Goal: Information Seeking & Learning: Learn about a topic

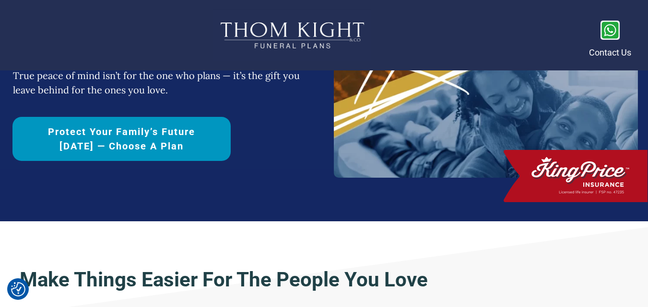
scroll to position [288, 0]
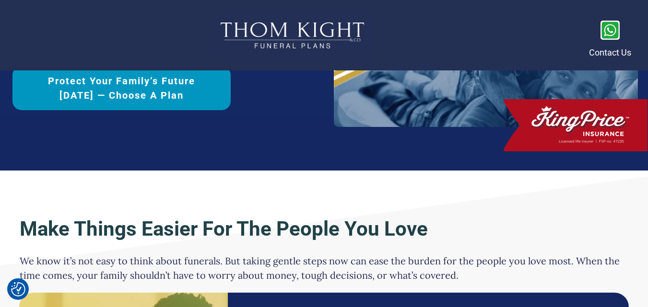
click at [173, 97] on span "Protect Your Family’s Future [DATE] — Choose a Plan" at bounding box center [121, 88] width 185 height 29
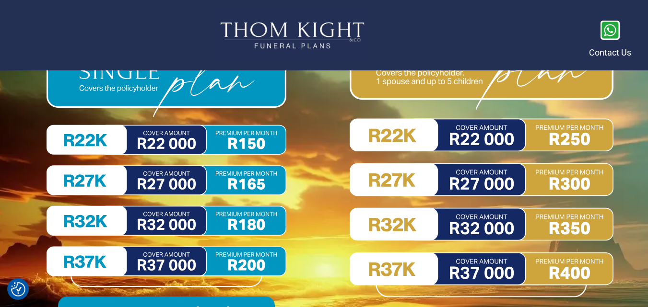
scroll to position [4429, 0]
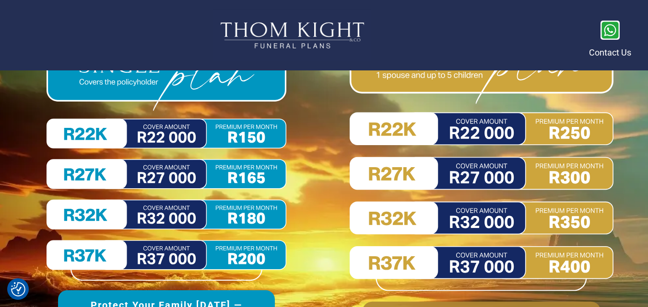
click at [473, 174] on img at bounding box center [481, 157] width 264 height 267
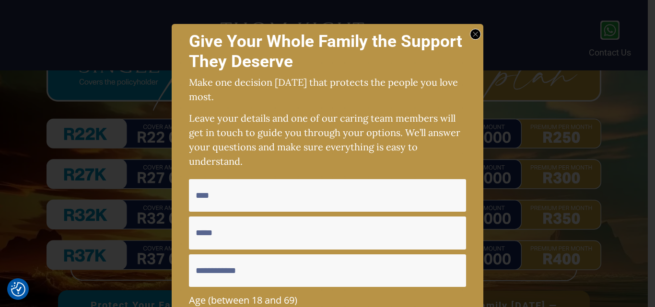
click at [475, 31] on div at bounding box center [475, 34] width 11 height 11
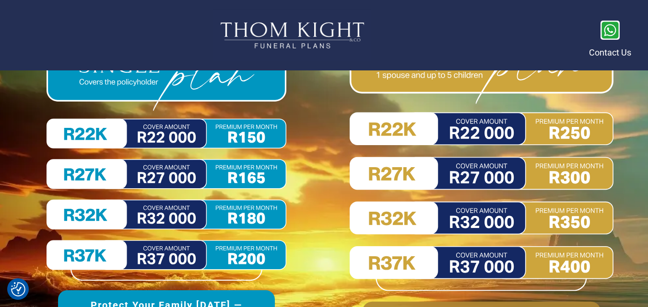
click at [446, 174] on img at bounding box center [481, 157] width 264 height 267
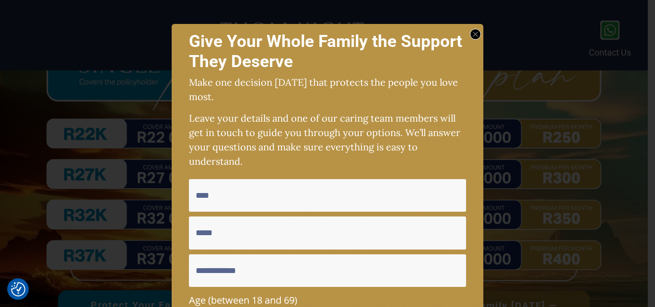
click at [470, 34] on div at bounding box center [475, 34] width 11 height 11
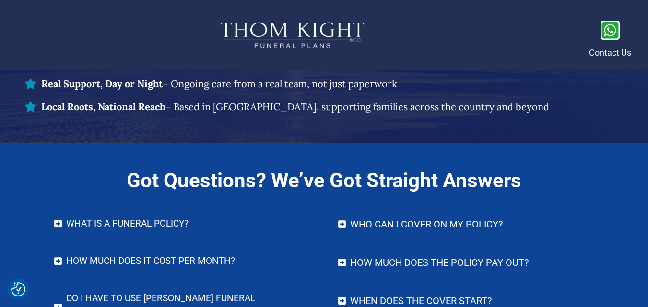
scroll to position [3902, 0]
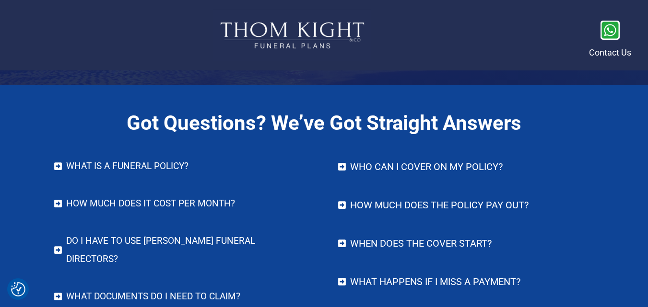
click at [497, 203] on h4 "How much does the policy pay out?" at bounding box center [471, 205] width 243 height 19
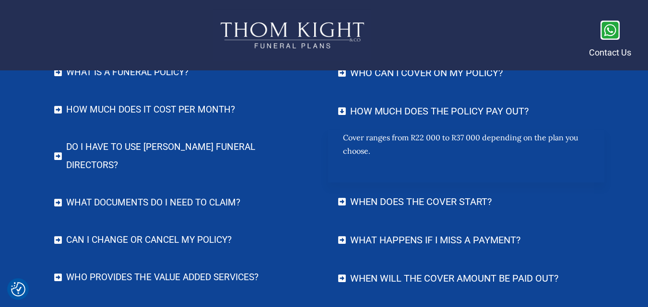
scroll to position [3998, 0]
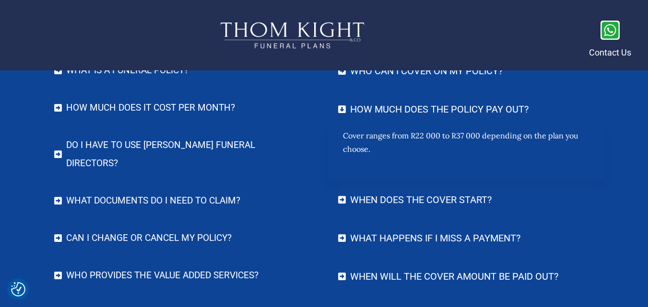
click at [447, 202] on h4 "When does the cover start?" at bounding box center [471, 199] width 243 height 19
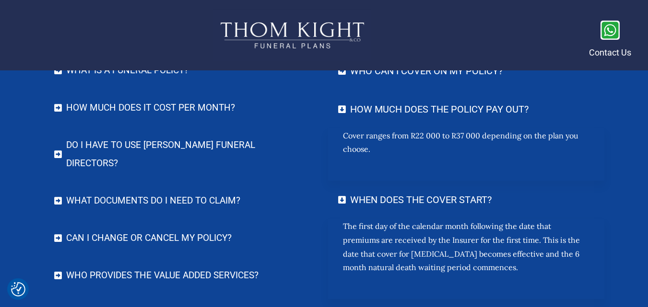
click at [527, 269] on p "The first day of the calendar month following the date that premiums are receiv…" at bounding box center [466, 252] width 246 height 65
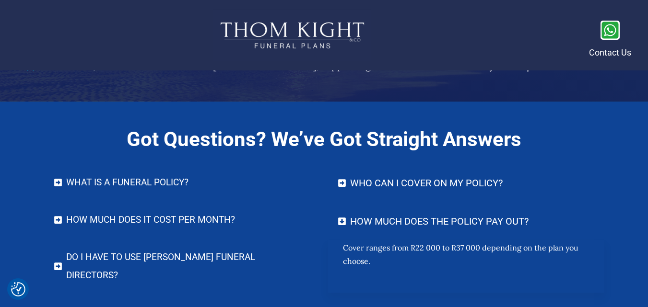
scroll to position [3902, 0]
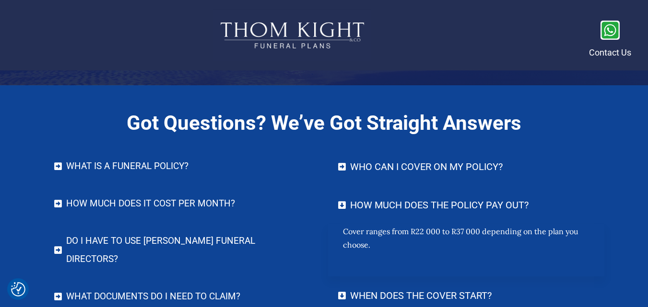
click at [103, 204] on h4 "How much does it cost per month?" at bounding box center [187, 204] width 243 height 18
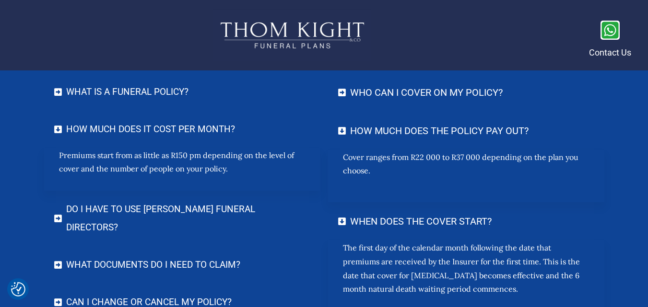
scroll to position [3998, 0]
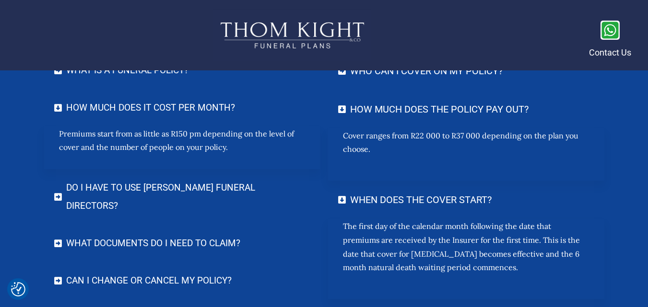
click at [152, 185] on h4 "Do I have to use [PERSON_NAME] Funeral Directors?" at bounding box center [187, 197] width 243 height 36
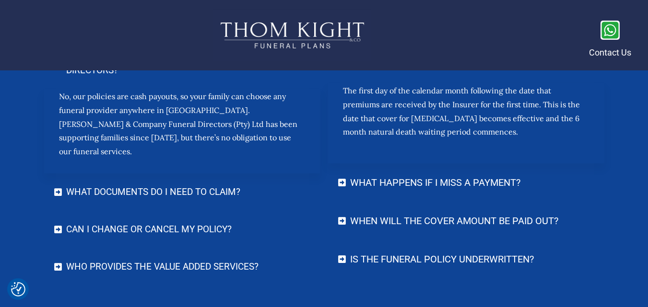
scroll to position [4142, 0]
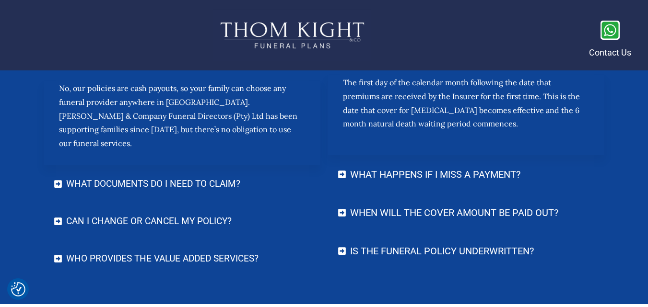
click at [89, 175] on h4 "What documents do I need to claim?" at bounding box center [187, 184] width 243 height 18
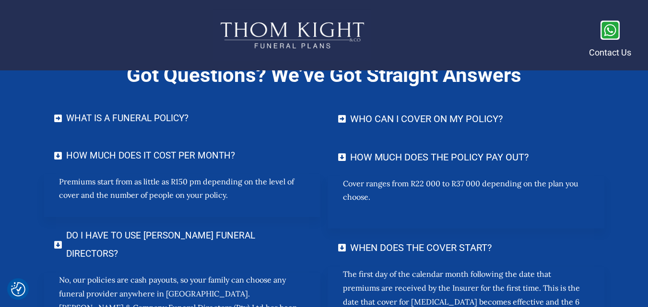
scroll to position [3854, 0]
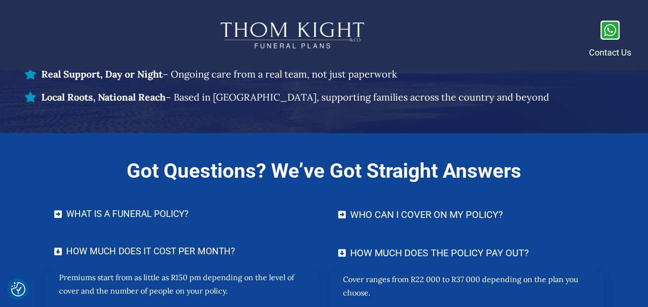
click at [406, 215] on h4 "Who can I cover on my policy?" at bounding box center [471, 214] width 243 height 19
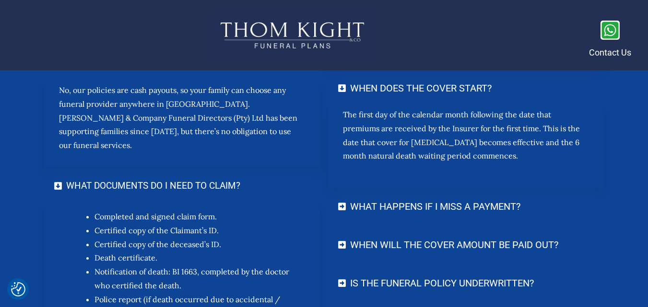
scroll to position [4142, 0]
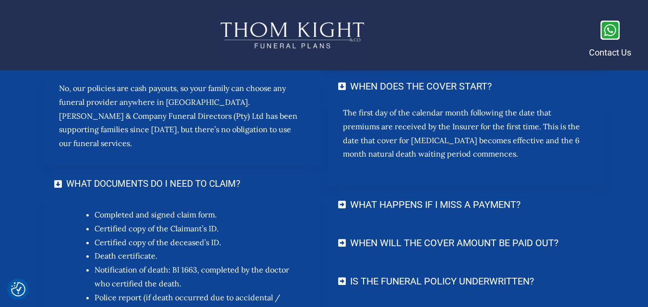
click at [434, 205] on h4 "What happens if I miss a payment?" at bounding box center [471, 204] width 243 height 19
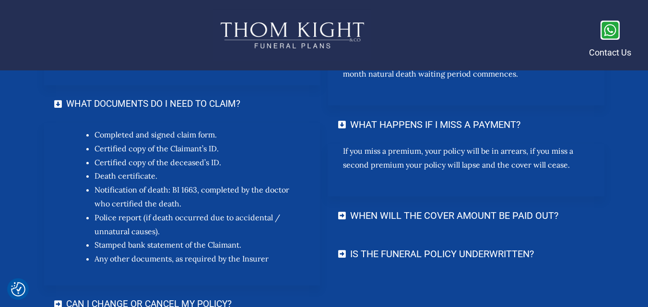
scroll to position [4237, 0]
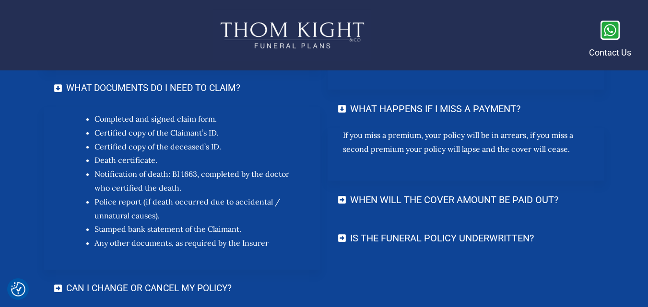
click at [456, 201] on h4 "When will the cover amount be paid out?" at bounding box center [471, 199] width 243 height 19
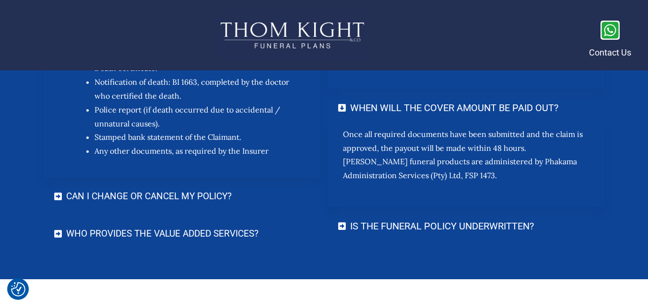
scroll to position [4333, 0]
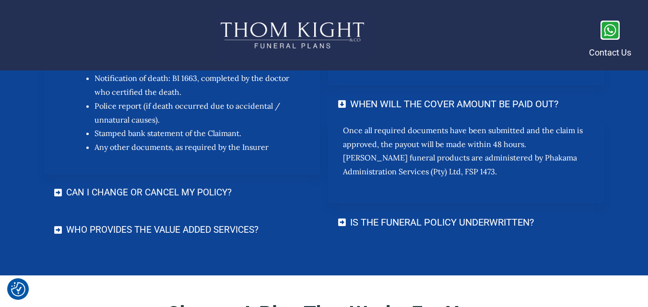
click at [422, 223] on h4 "Is the funeral policy underwritten?" at bounding box center [471, 222] width 243 height 19
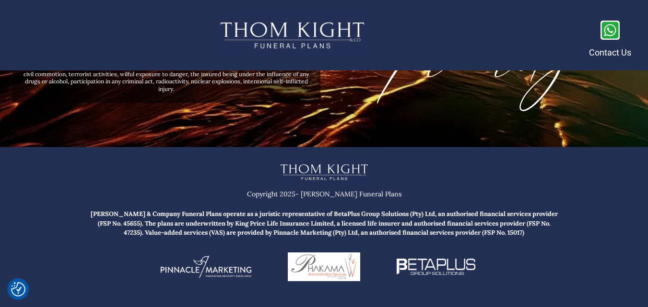
scroll to position [5123, 0]
